Goal: Information Seeking & Learning: Learn about a topic

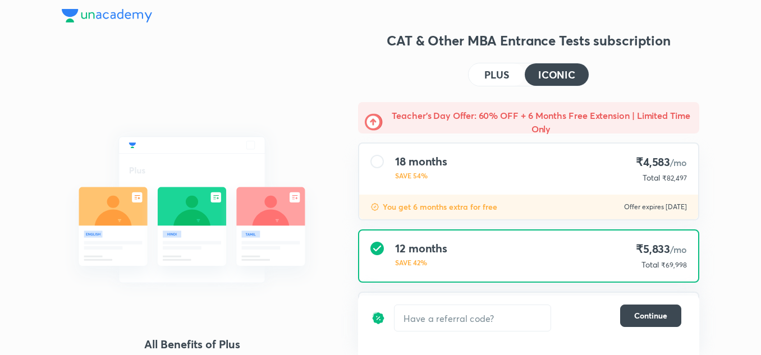
click at [113, 15] on img at bounding box center [107, 15] width 90 height 13
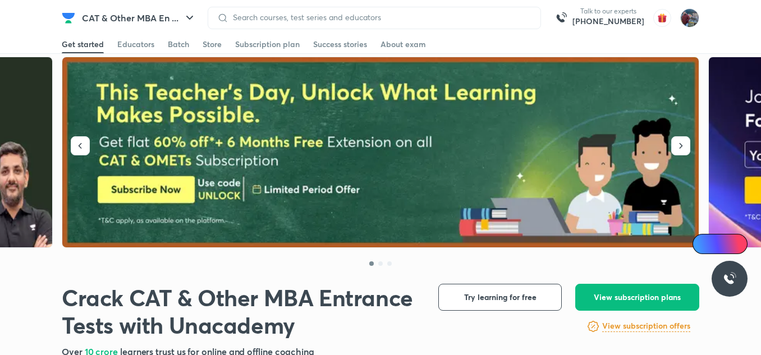
scroll to position [10, 0]
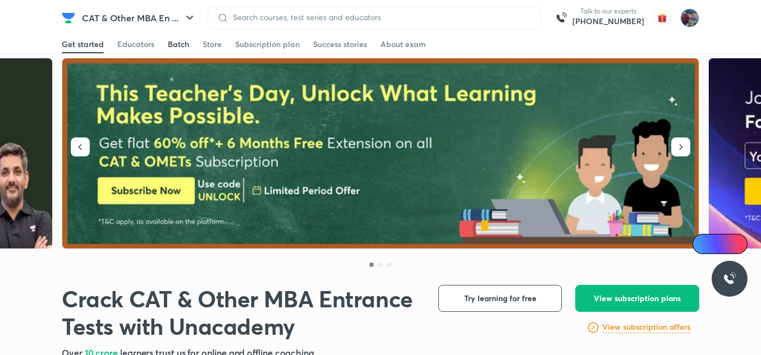
click at [183, 49] on div "Batch" at bounding box center [178, 44] width 21 height 11
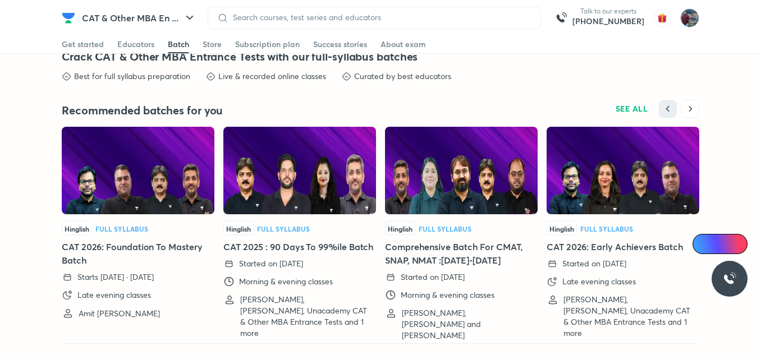
scroll to position [2488, 0]
